Goal: Task Accomplishment & Management: Manage account settings

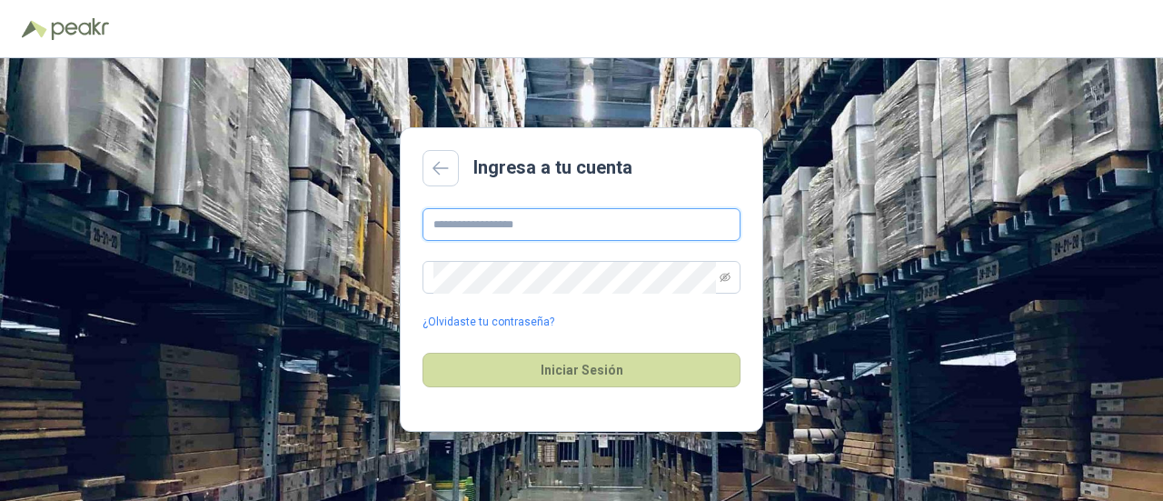
click at [513, 229] on input "text" at bounding box center [582, 224] width 318 height 33
type input "**********"
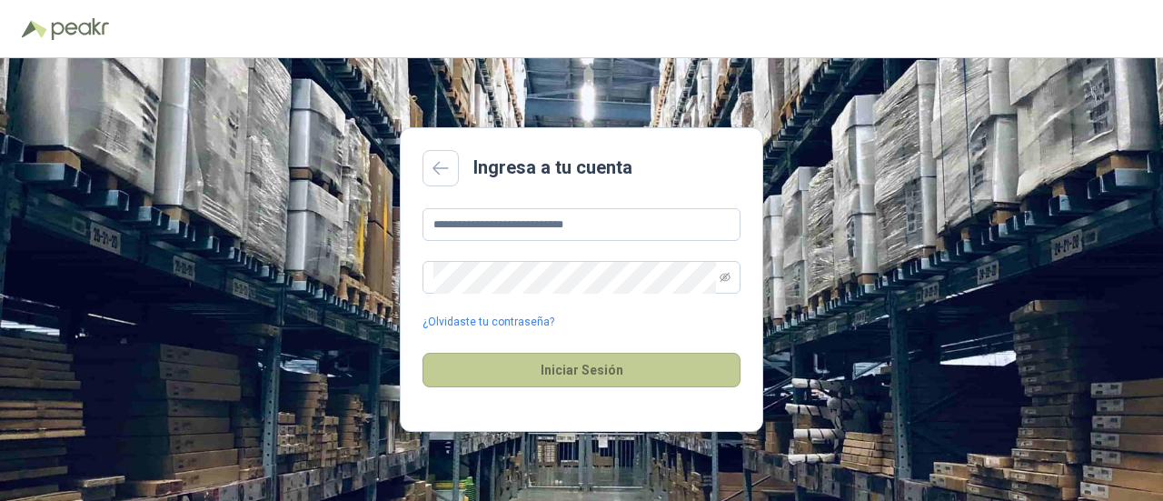
click at [568, 372] on button "Iniciar Sesión" at bounding box center [582, 370] width 318 height 35
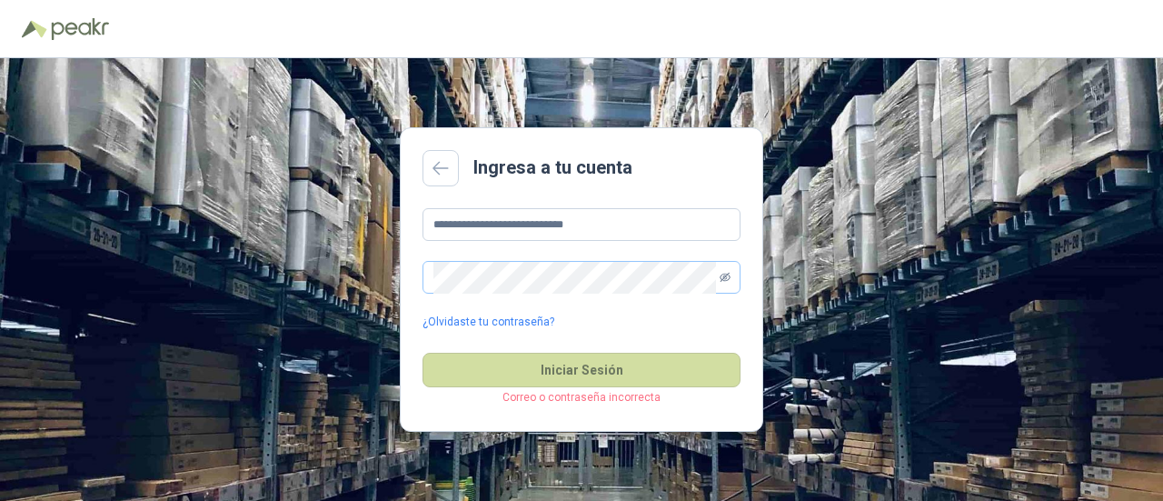
click at [726, 277] on icon "eye-invisible" at bounding box center [725, 277] width 3 height 3
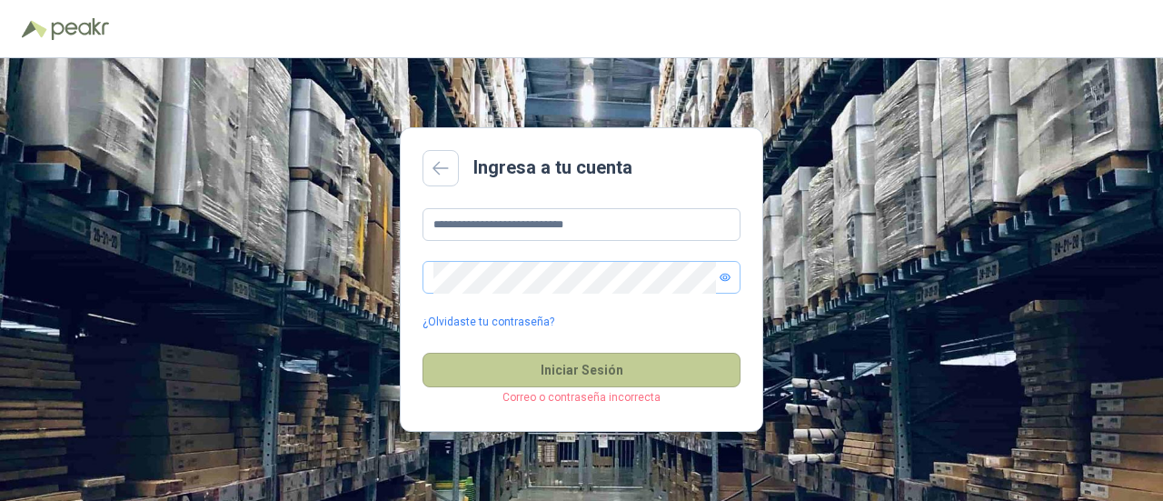
click at [575, 369] on button "Iniciar Sesión" at bounding box center [582, 370] width 318 height 35
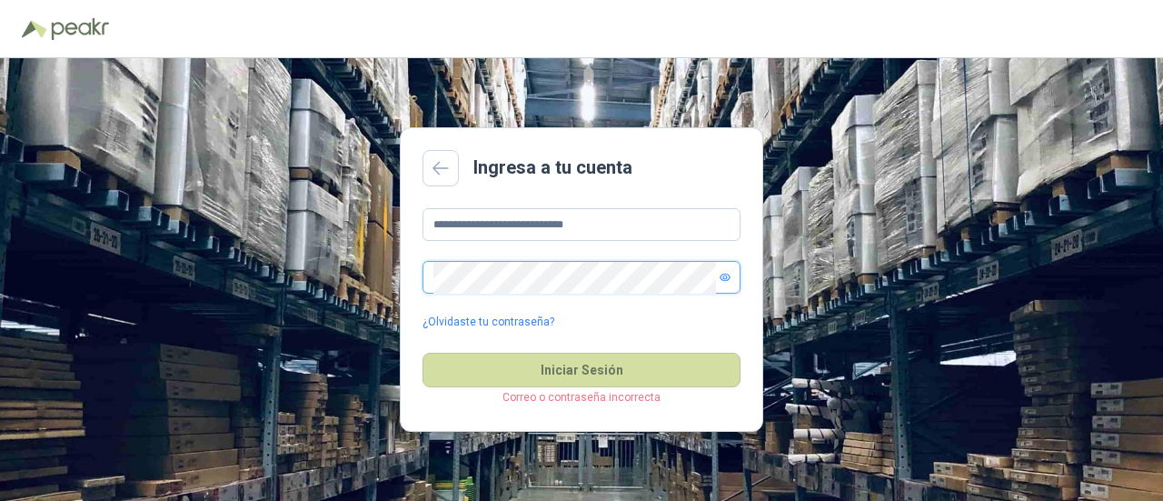
click at [268, 264] on div "**********" at bounding box center [581, 279] width 1163 height 443
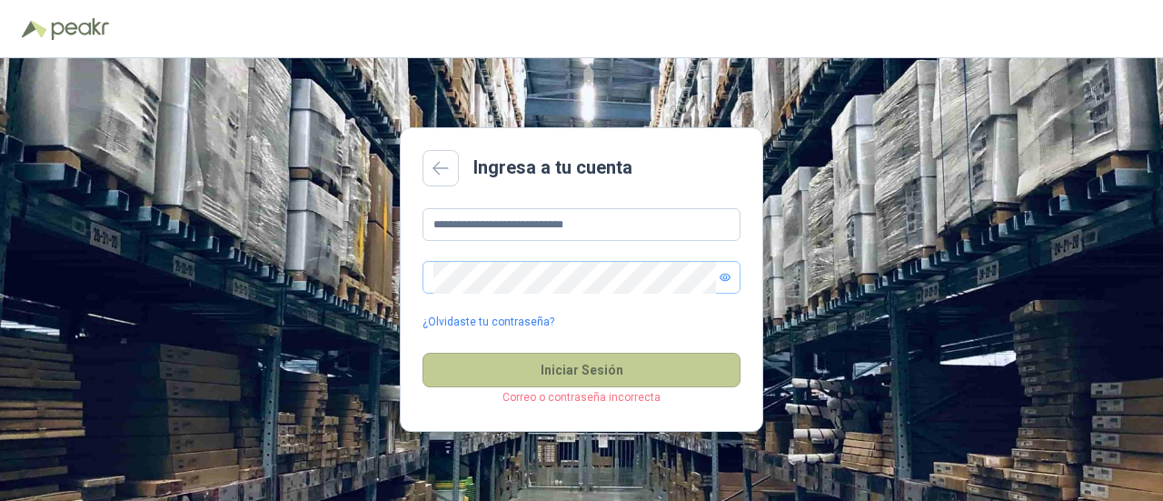
click at [614, 371] on button "Iniciar Sesión" at bounding box center [582, 370] width 318 height 35
click at [563, 380] on button "Iniciar Sesión" at bounding box center [582, 370] width 318 height 35
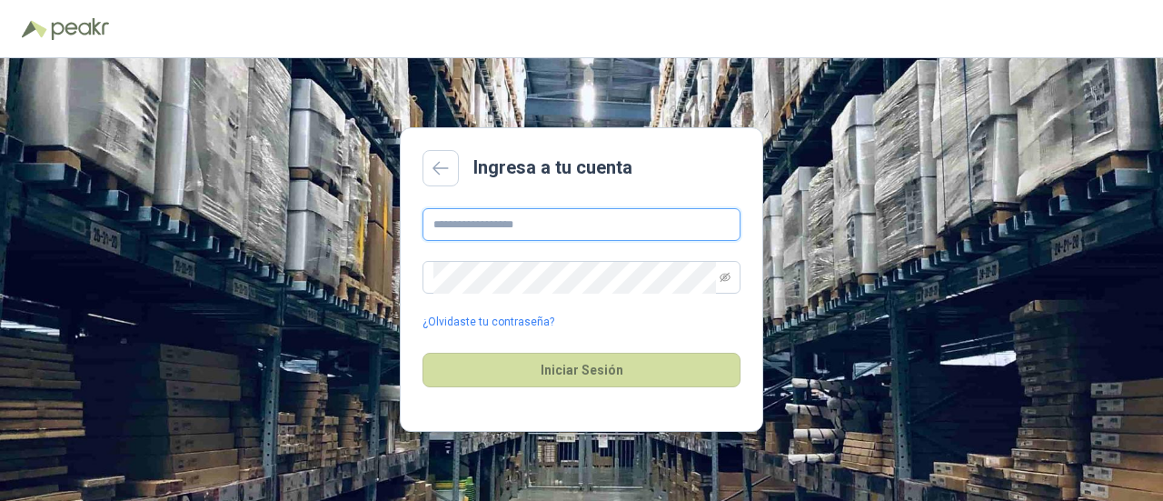
click at [557, 233] on input "text" at bounding box center [582, 224] width 318 height 33
click at [725, 279] on icon "eye-invisible" at bounding box center [725, 277] width 3 height 3
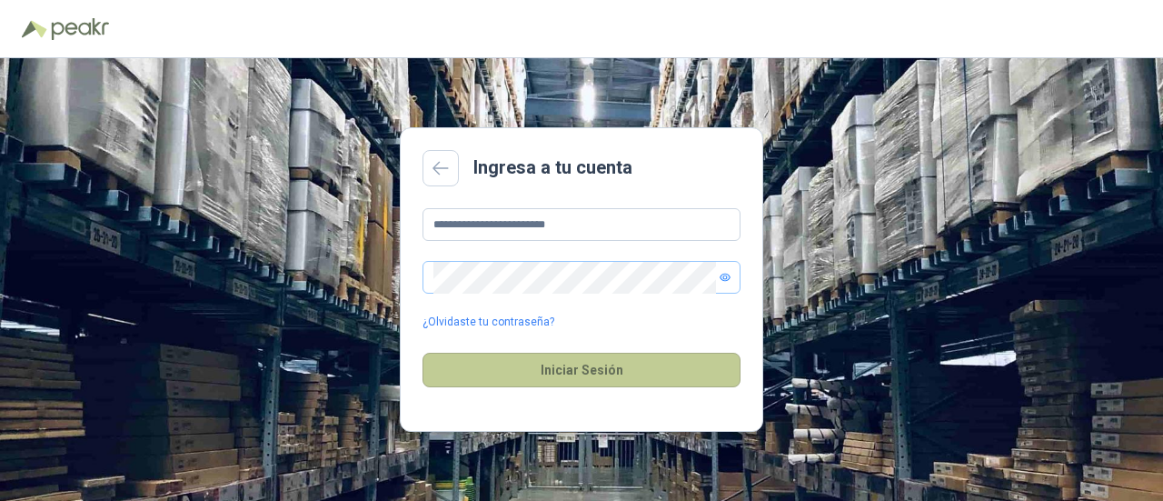
click at [655, 373] on button "Iniciar Sesión" at bounding box center [582, 370] width 318 height 35
click at [646, 368] on button "Iniciar Sesión" at bounding box center [582, 370] width 318 height 35
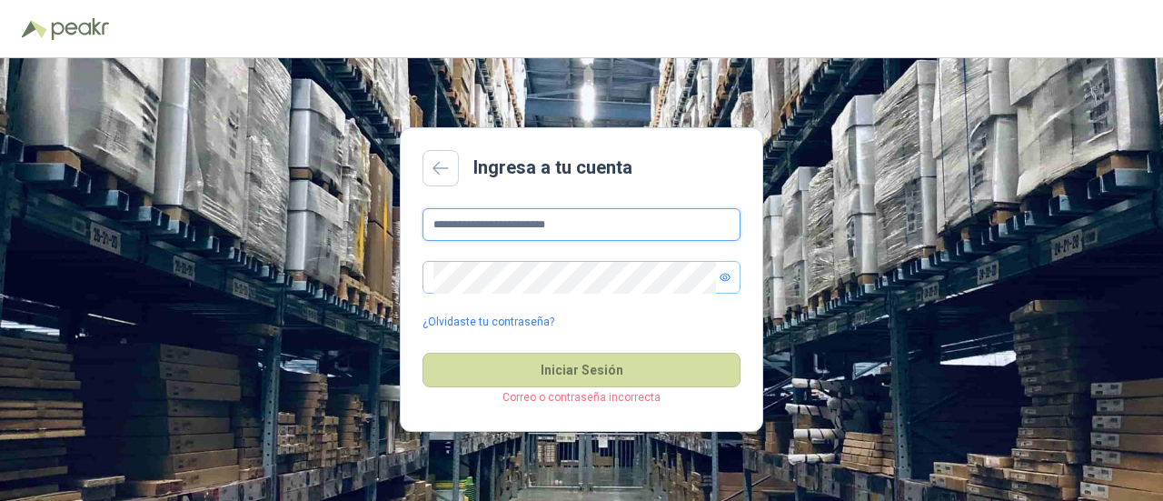
click at [593, 234] on input "**********" at bounding box center [582, 224] width 318 height 33
drag, startPoint x: 593, startPoint y: 234, endPoint x: 134, endPoint y: 248, distance: 460.1
click at [134, 248] on div "**********" at bounding box center [581, 279] width 1163 height 443
type input "**********"
click at [557, 294] on span at bounding box center [582, 277] width 318 height 33
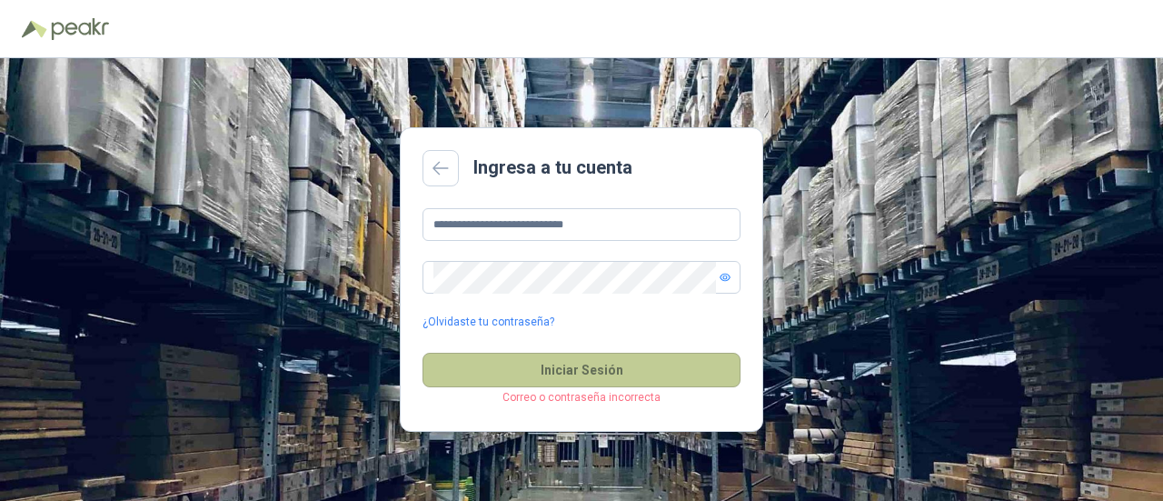
click at [567, 359] on button "Iniciar Sesión" at bounding box center [582, 370] width 318 height 35
click at [566, 375] on button "Iniciar Sesión" at bounding box center [582, 370] width 318 height 35
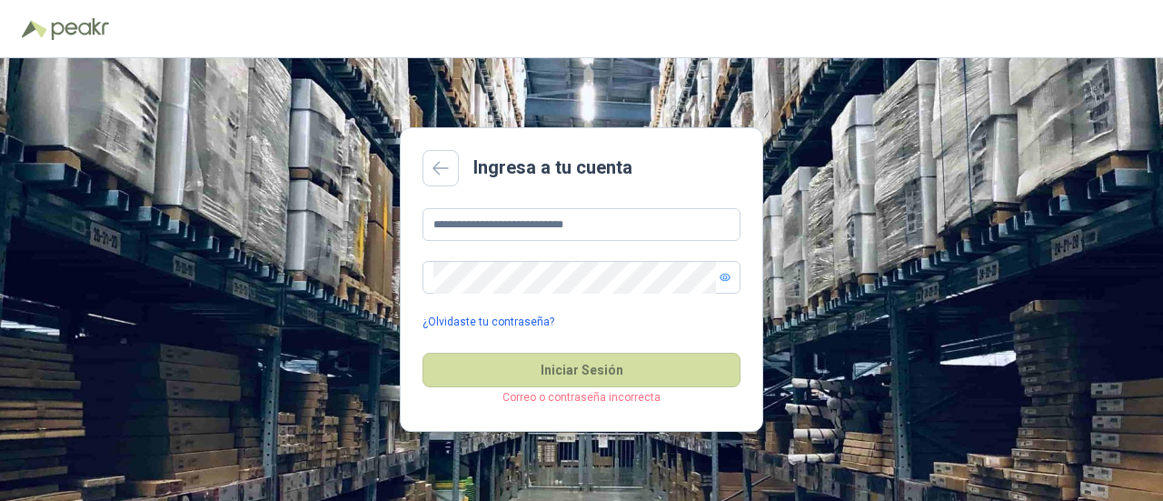
click at [529, 324] on link "¿Olvidaste tu contraseña?" at bounding box center [489, 322] width 132 height 17
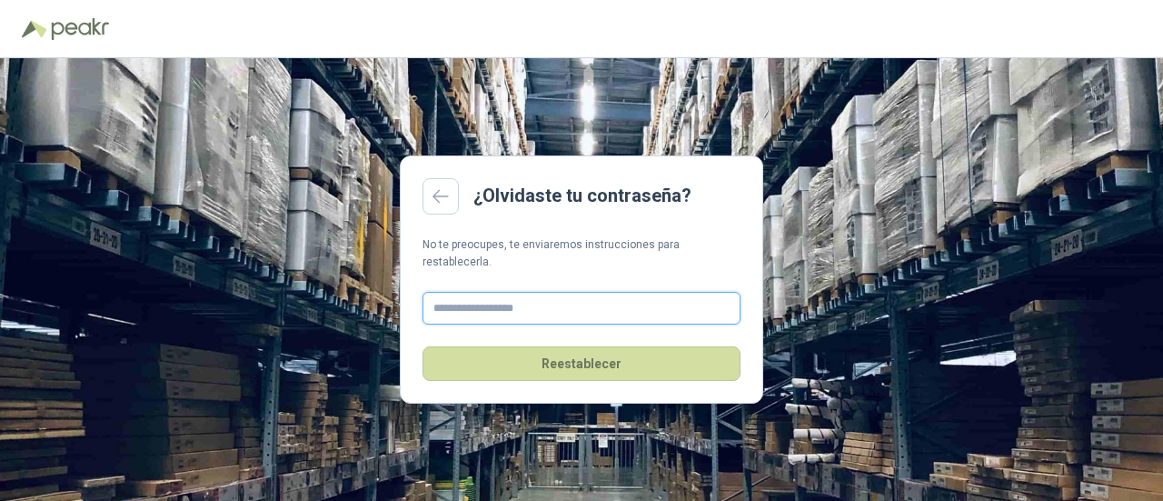
click at [542, 312] on input "text" at bounding box center [582, 308] width 318 height 33
type input "**********"
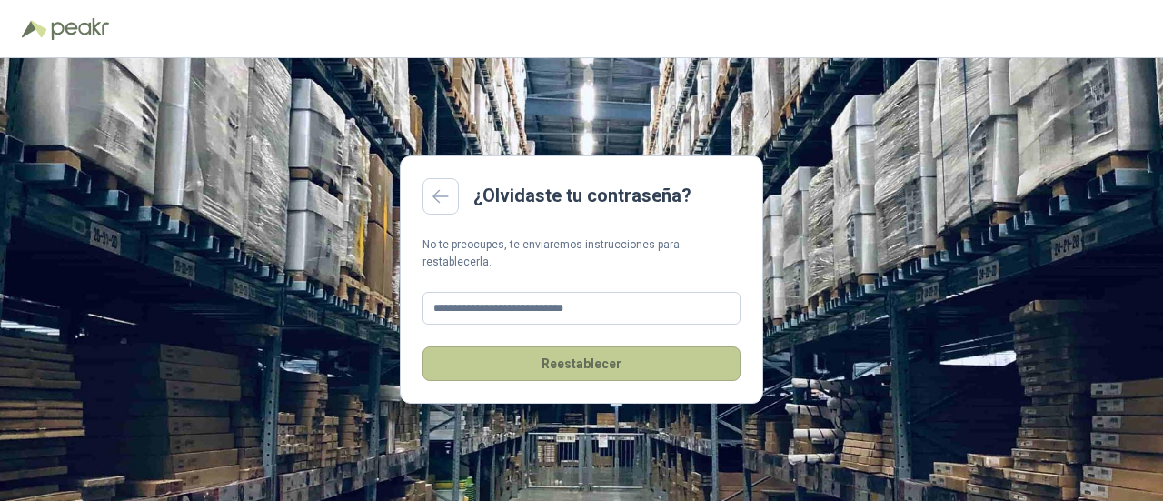
click at [567, 355] on button "Reestablecer" at bounding box center [582, 363] width 318 height 35
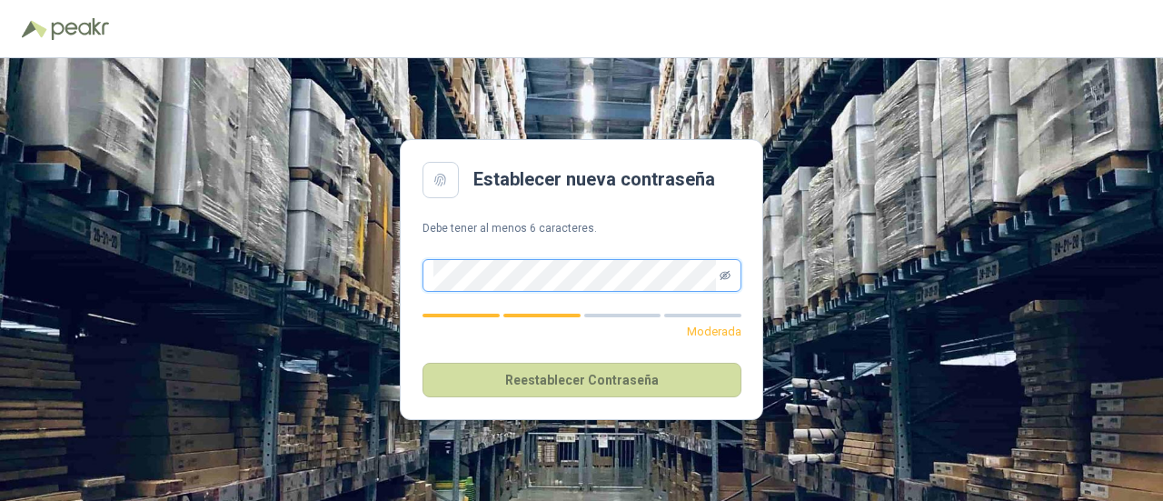
click at [729, 274] on icon "eye-invisible" at bounding box center [725, 274] width 11 height 9
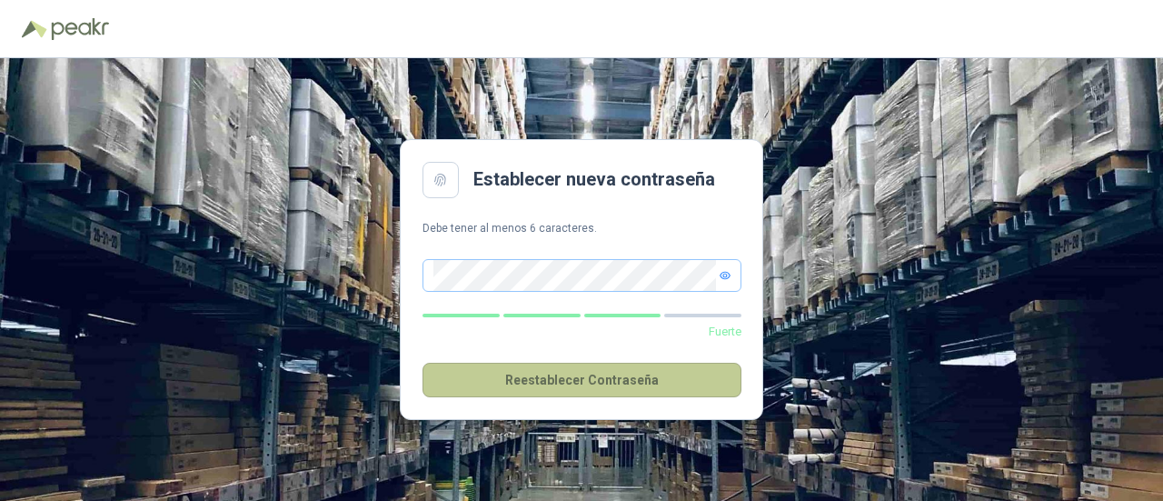
click at [564, 381] on button "Reestablecer Contraseña" at bounding box center [582, 380] width 319 height 35
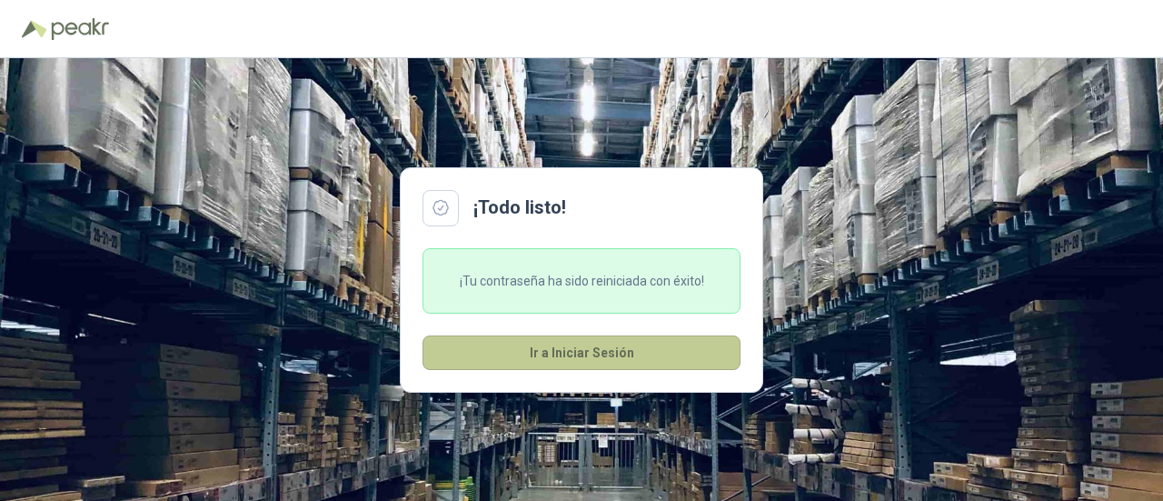
click at [578, 352] on button "Ir a Iniciar Sesión" at bounding box center [582, 352] width 318 height 35
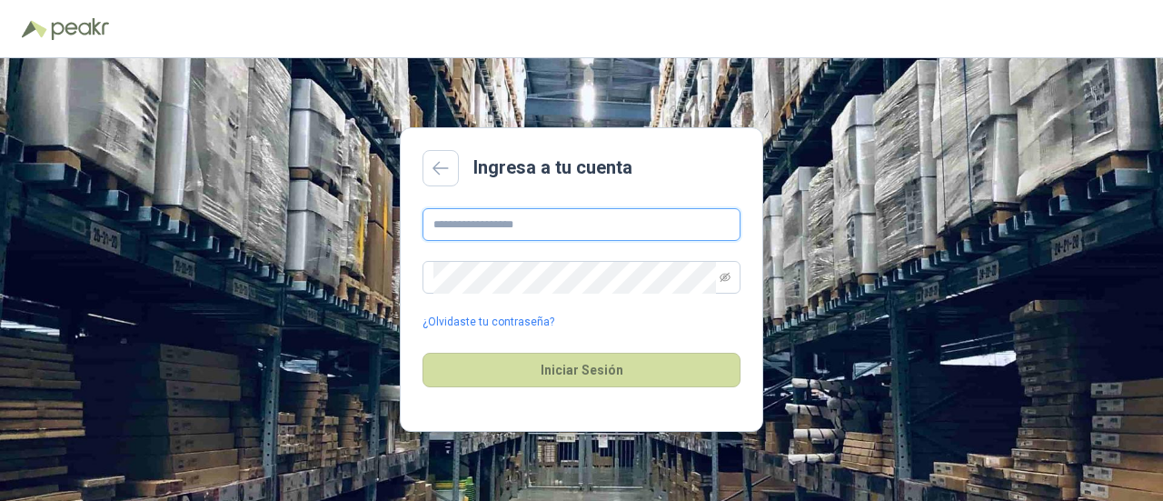
click at [569, 221] on input "text" at bounding box center [582, 224] width 318 height 33
type input "**********"
click at [727, 273] on icon "eye-invisible" at bounding box center [725, 277] width 11 height 11
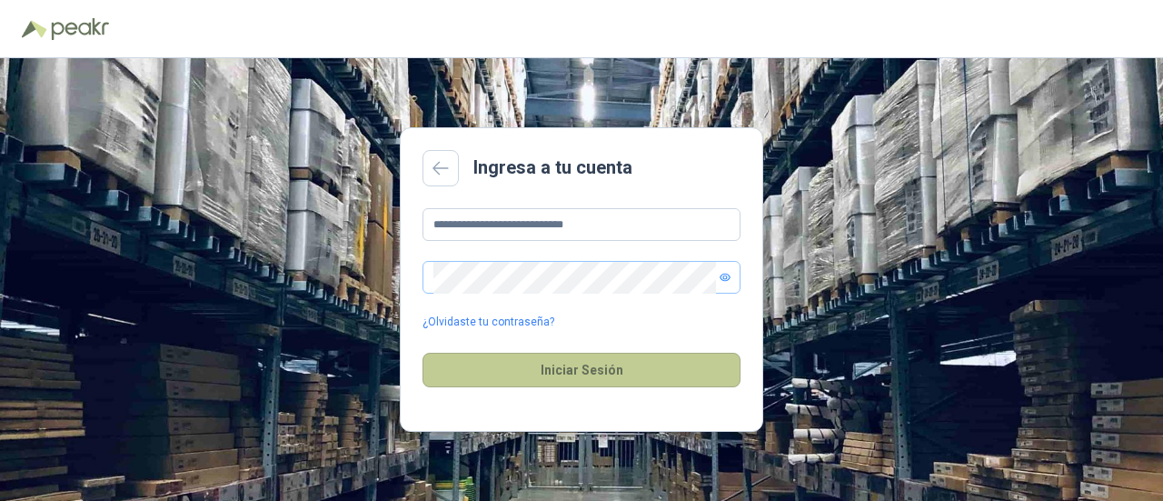
click at [607, 368] on button "Iniciar Sesión" at bounding box center [582, 370] width 318 height 35
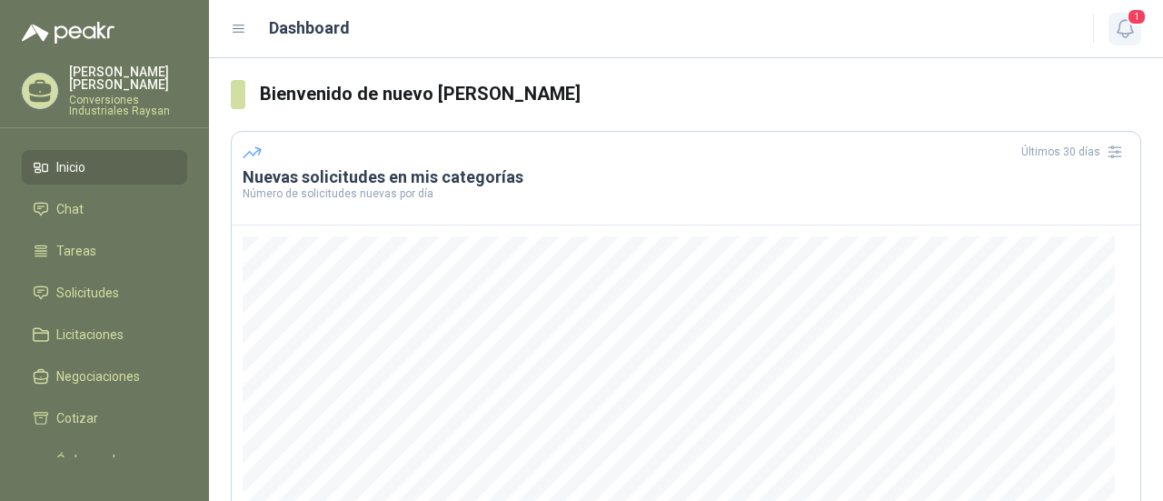
click at [1129, 25] on icon "button" at bounding box center [1125, 28] width 23 height 23
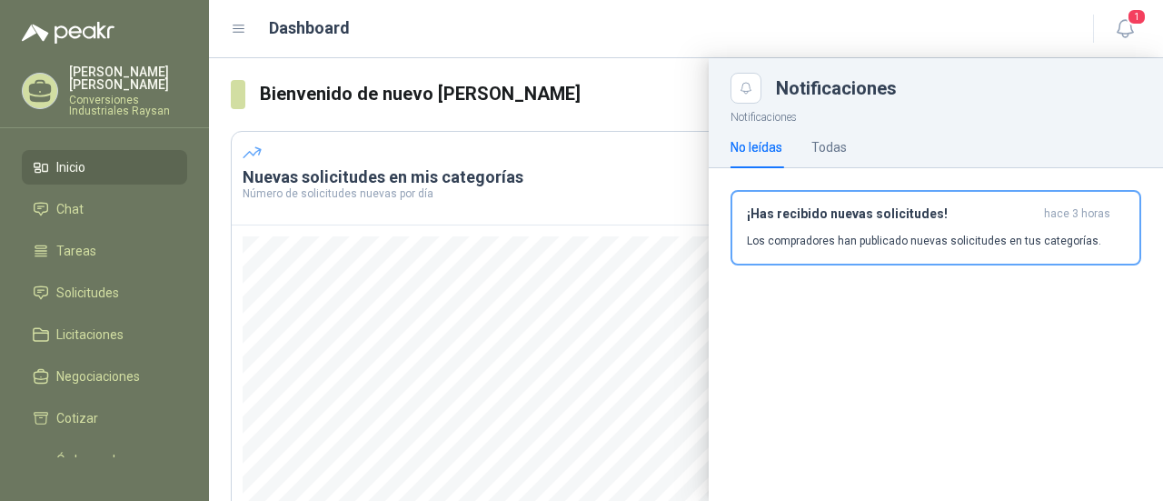
click at [758, 143] on div "No leídas" at bounding box center [757, 147] width 52 height 20
click at [779, 148] on div "No leídas" at bounding box center [757, 147] width 52 height 20
click at [780, 148] on div "No leídas" at bounding box center [757, 147] width 52 height 20
click at [780, 221] on h3 "¡Has recibido nuevas solicitudes!" at bounding box center [892, 213] width 290 height 15
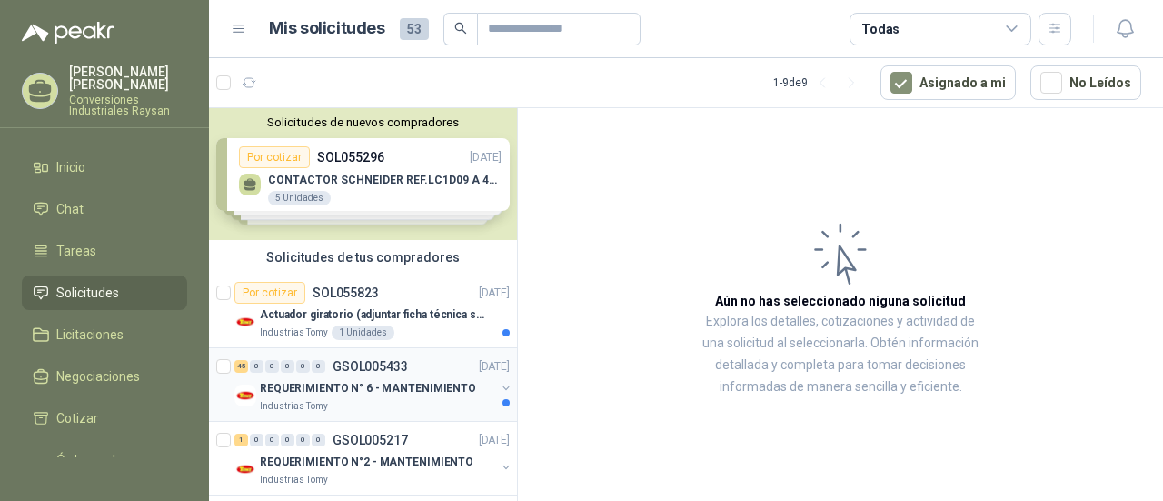
scroll to position [91, 0]
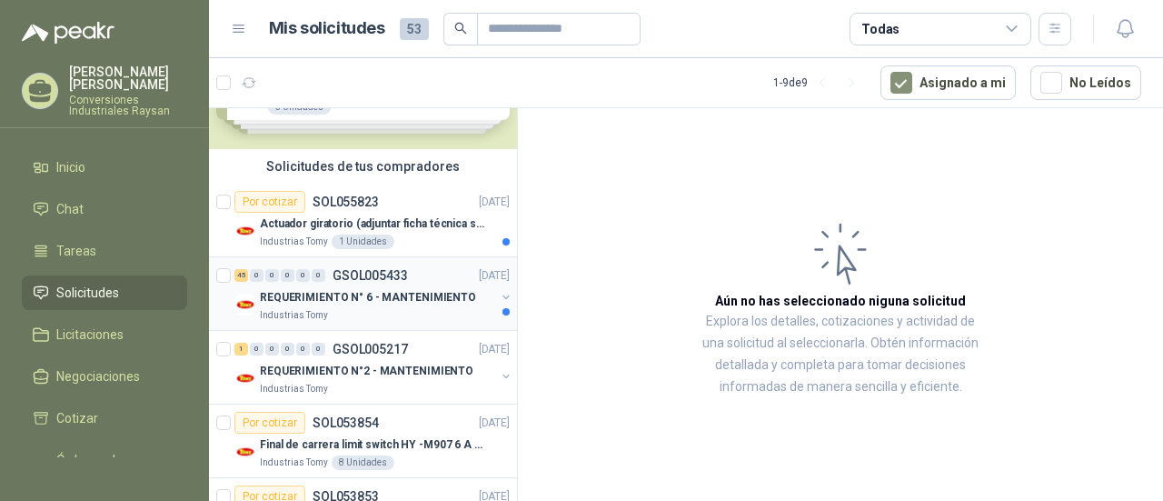
click at [371, 292] on p "REQUERIMIENTO N° 6 - MANTENIMIENTO" at bounding box center [368, 297] width 216 height 17
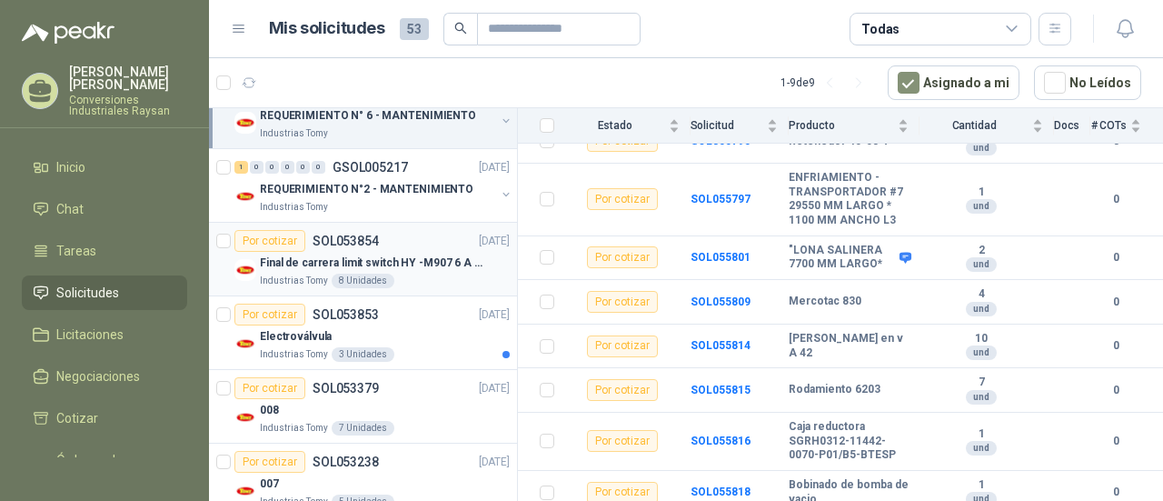
scroll to position [182, 0]
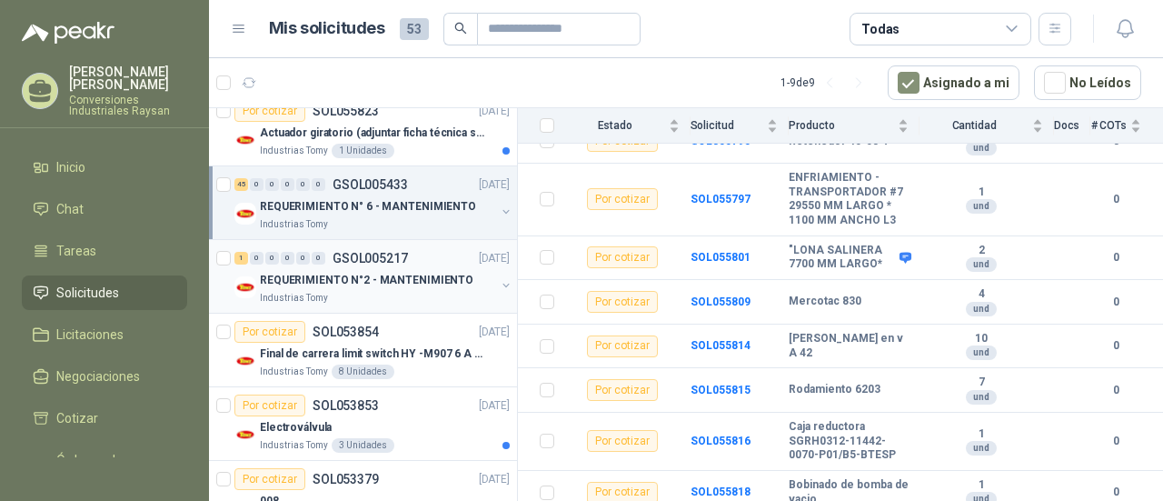
click at [392, 277] on p "REQUERIMIENTO N°2 - MANTENIMIENTO" at bounding box center [367, 280] width 214 height 17
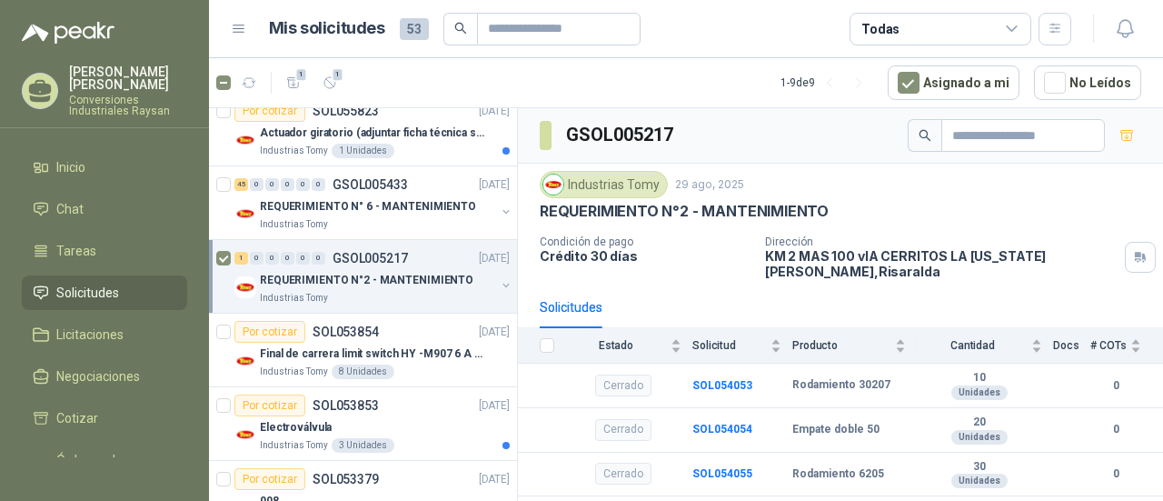
click at [274, 274] on p "REQUERIMIENTO N°2 - MANTENIMIENTO" at bounding box center [367, 280] width 214 height 17
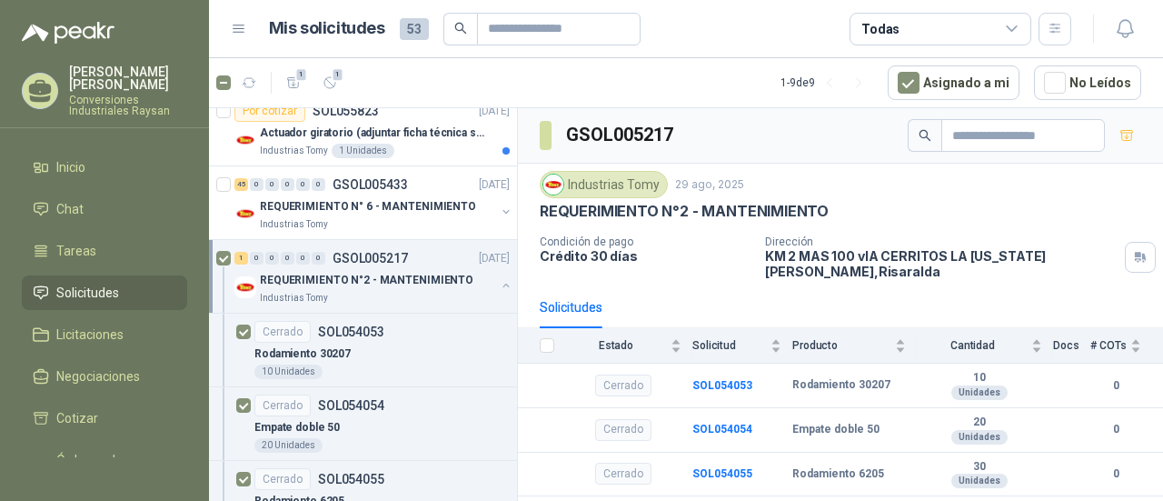
click at [275, 274] on p "REQUERIMIENTO N°2 - MANTENIMIENTO" at bounding box center [367, 280] width 214 height 17
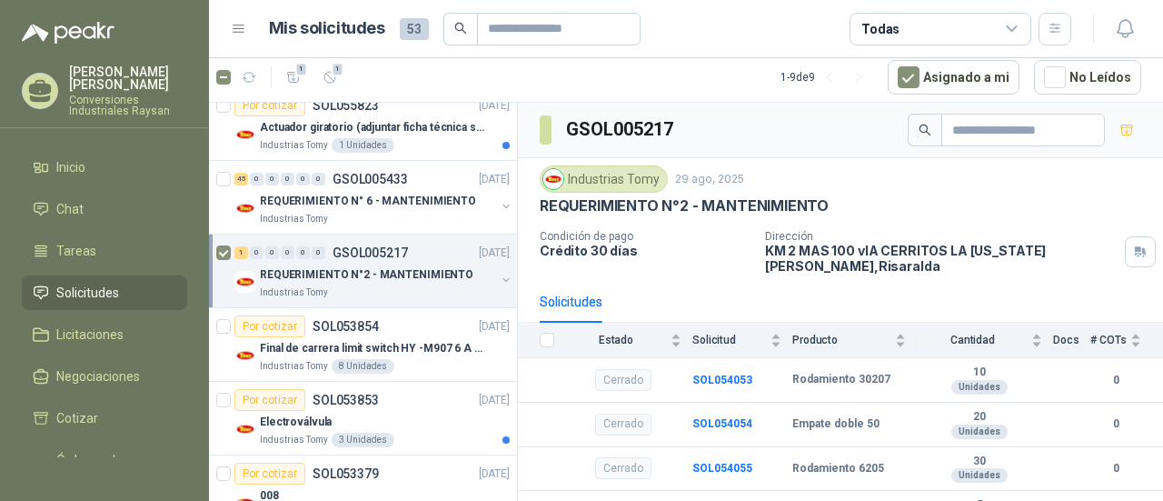
click at [277, 270] on p "REQUERIMIENTO N°2 - MANTENIMIENTO" at bounding box center [367, 274] width 214 height 17
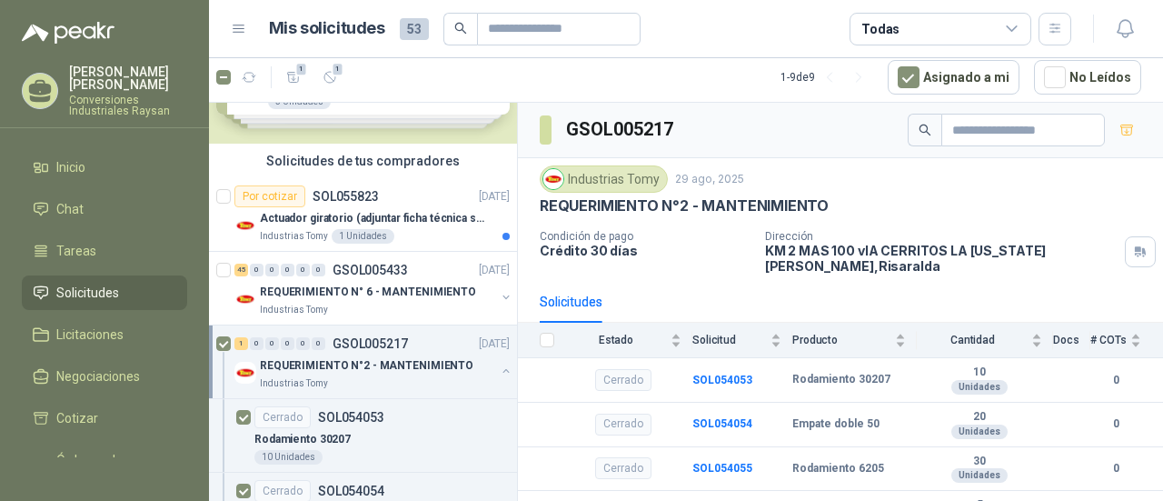
scroll to position [0, 0]
